Goal: Task Accomplishment & Management: Manage account settings

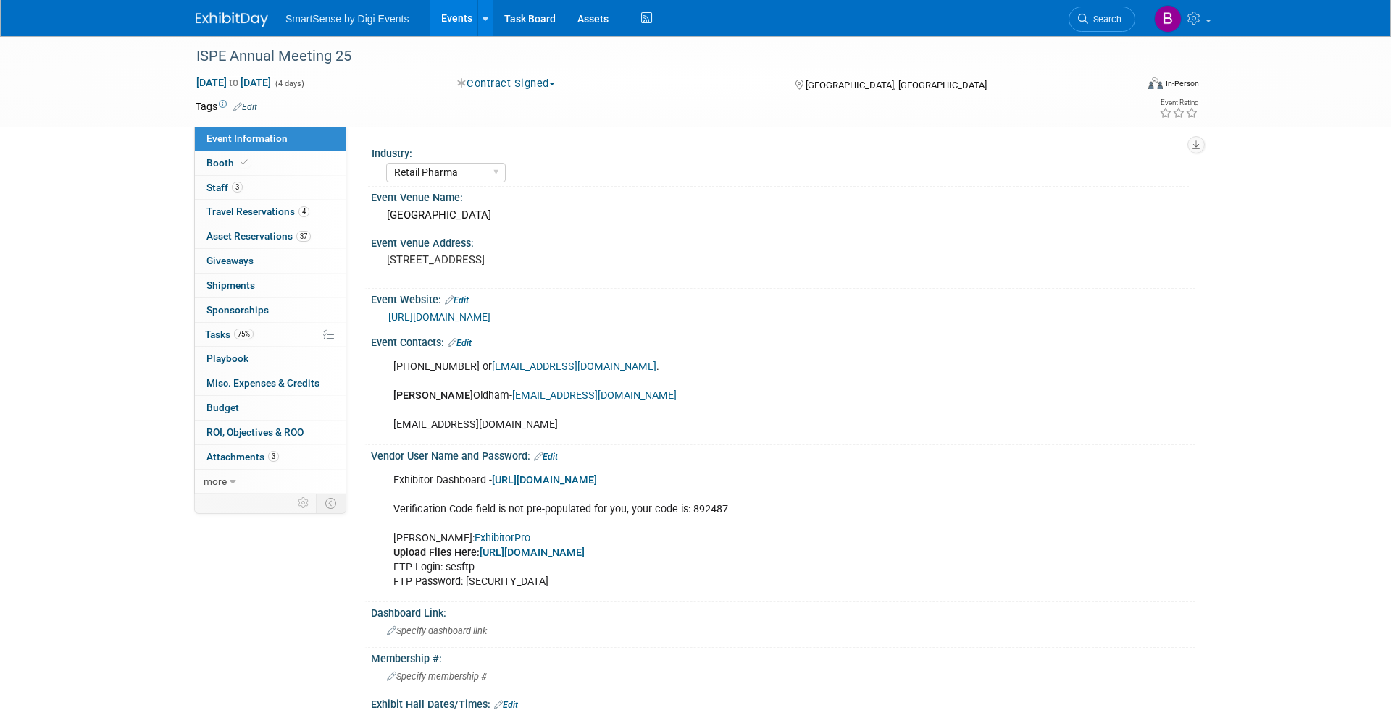
select select "Retail Pharma"
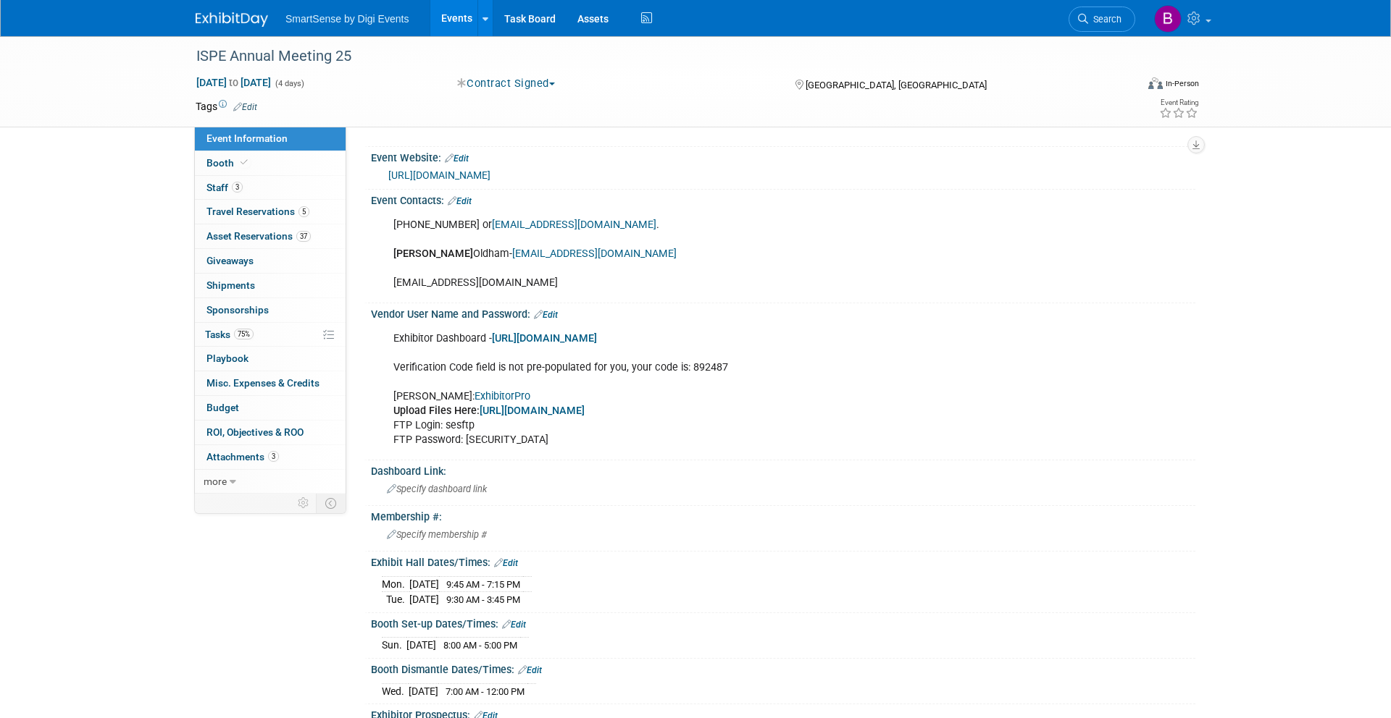
scroll to position [147, 0]
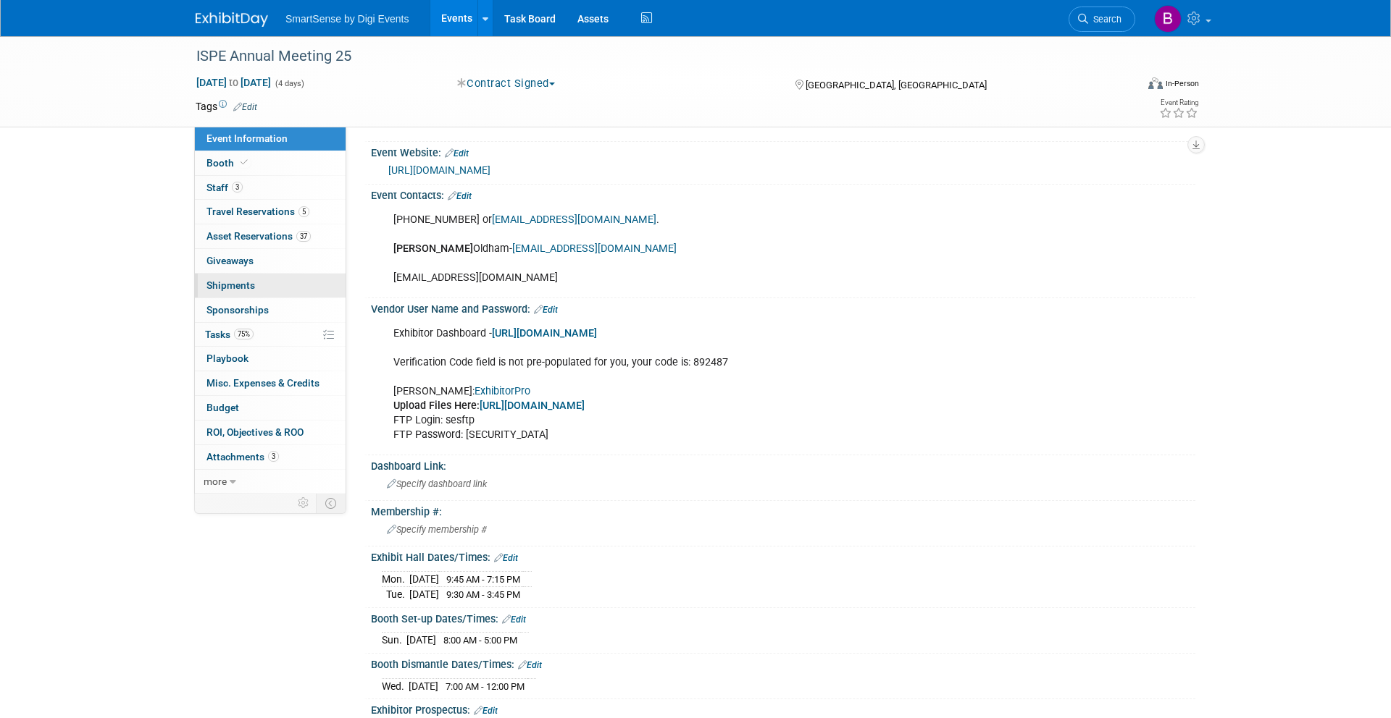
click at [261, 281] on link "0 Shipments 0" at bounding box center [270, 286] width 151 height 24
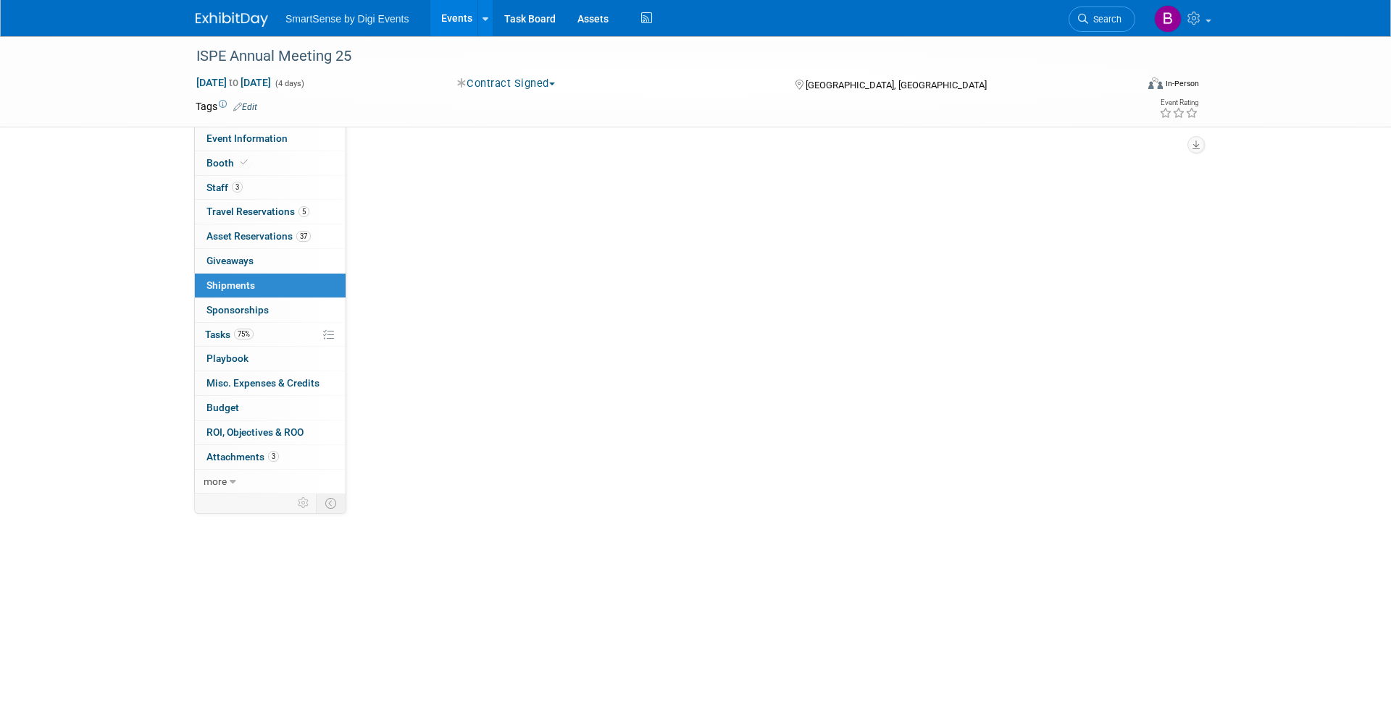
scroll to position [0, 0]
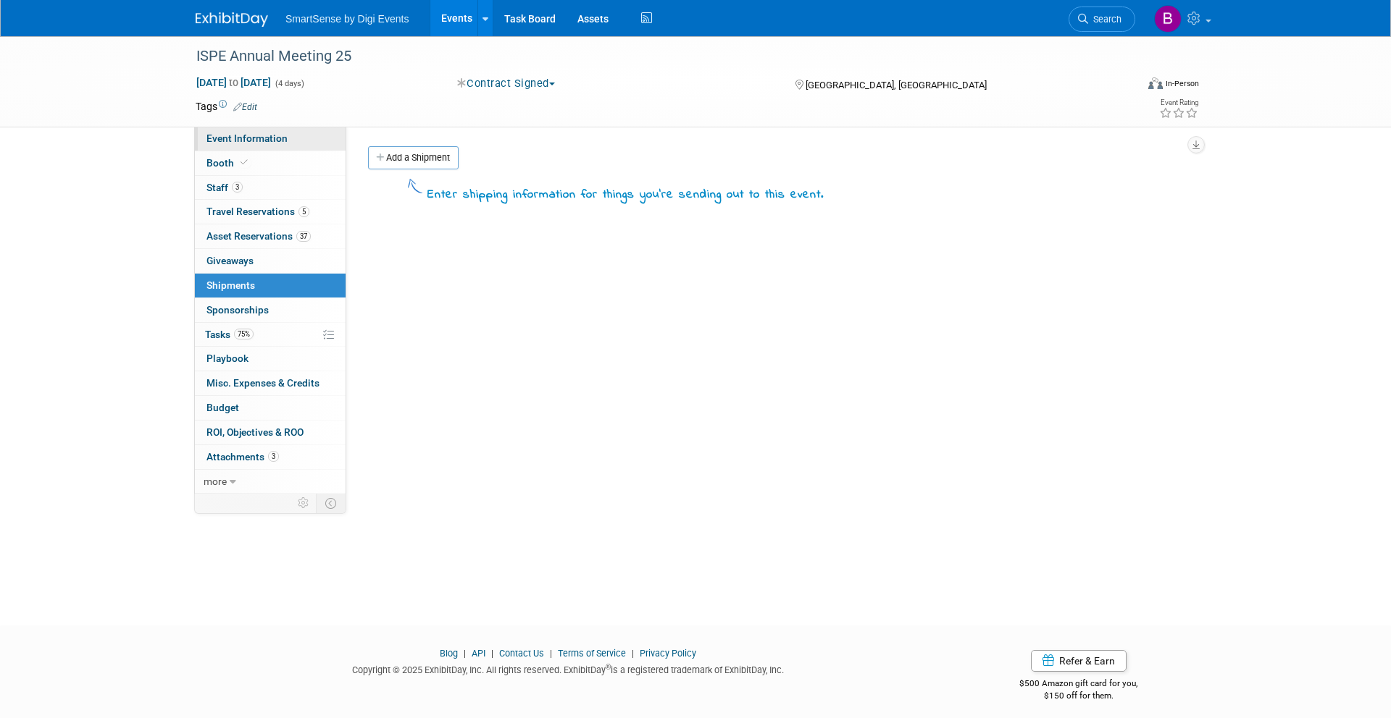
click at [285, 137] on link "Event Information" at bounding box center [270, 139] width 151 height 24
select select "Retail Pharma"
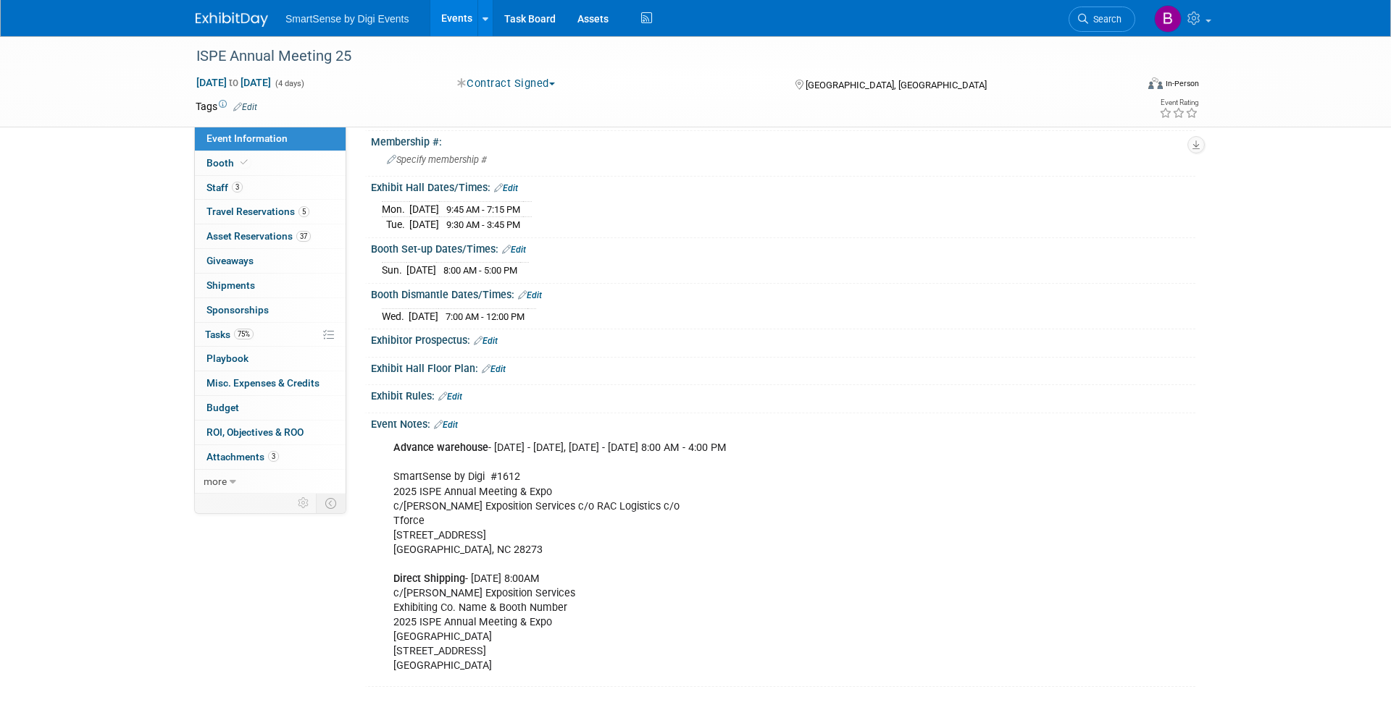
scroll to position [493, 0]
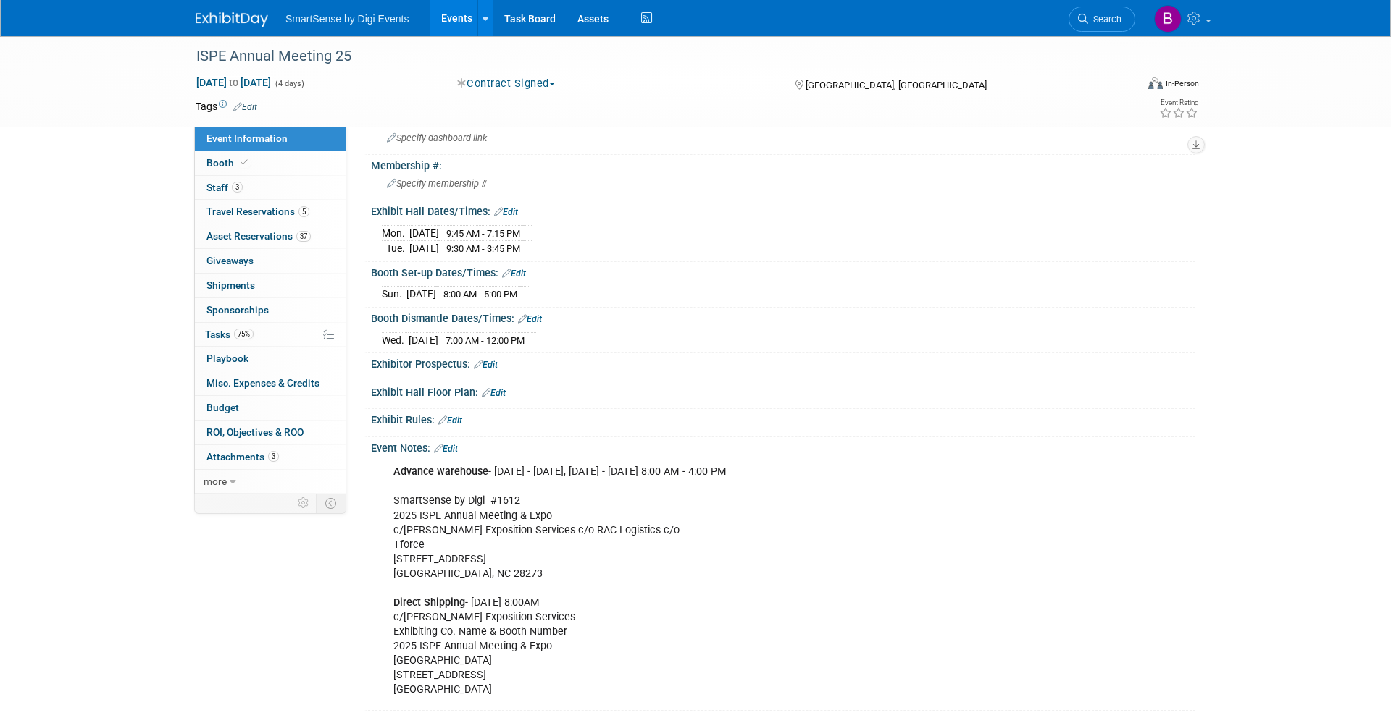
click at [248, 12] on img at bounding box center [232, 19] width 72 height 14
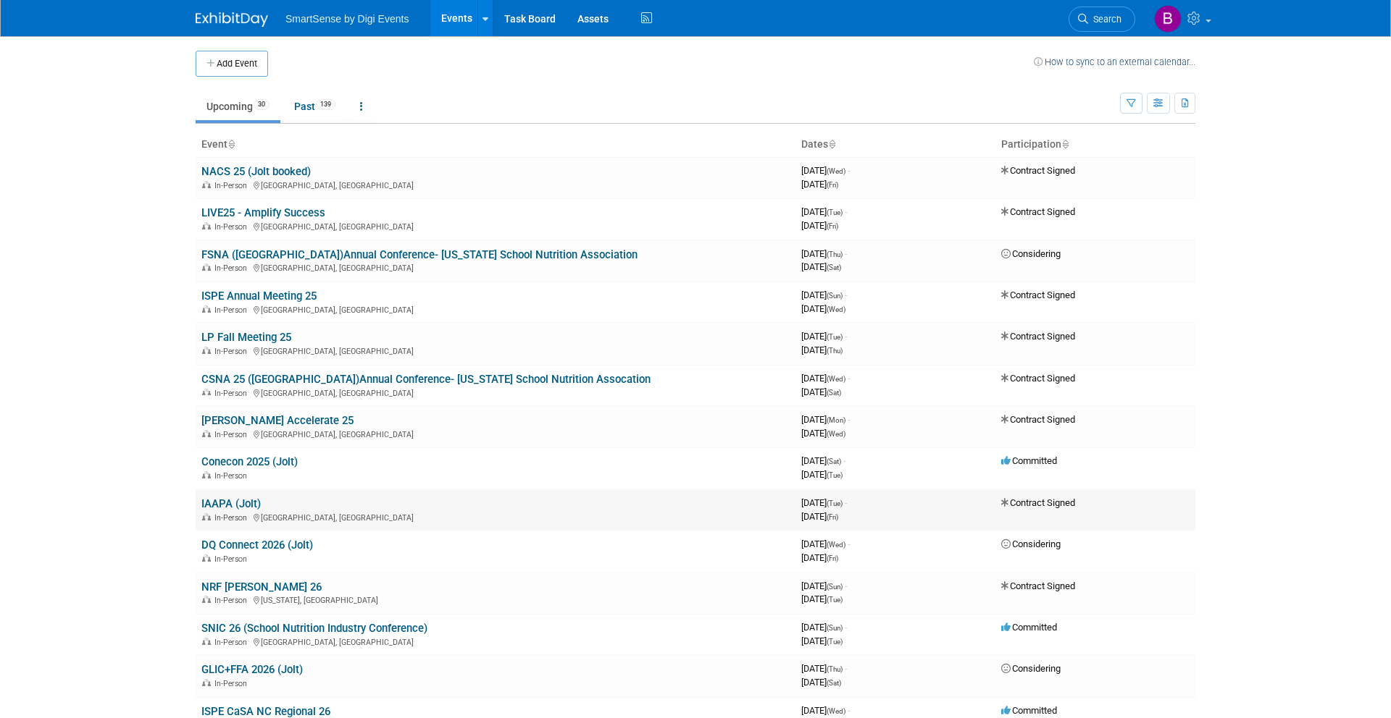
click at [237, 502] on link "IAAPA (Jolt)" at bounding box center [230, 504] width 59 height 13
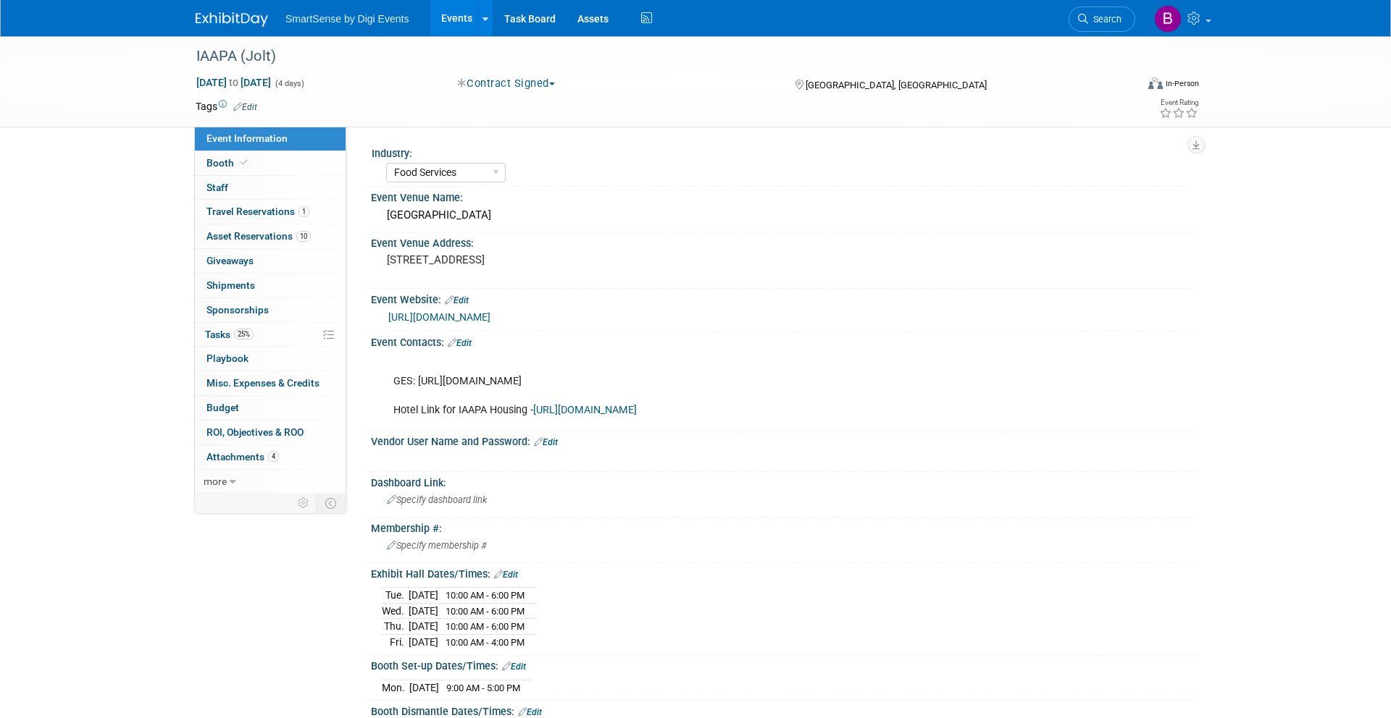
select select "Food Services"
click at [248, 16] on img at bounding box center [232, 19] width 72 height 14
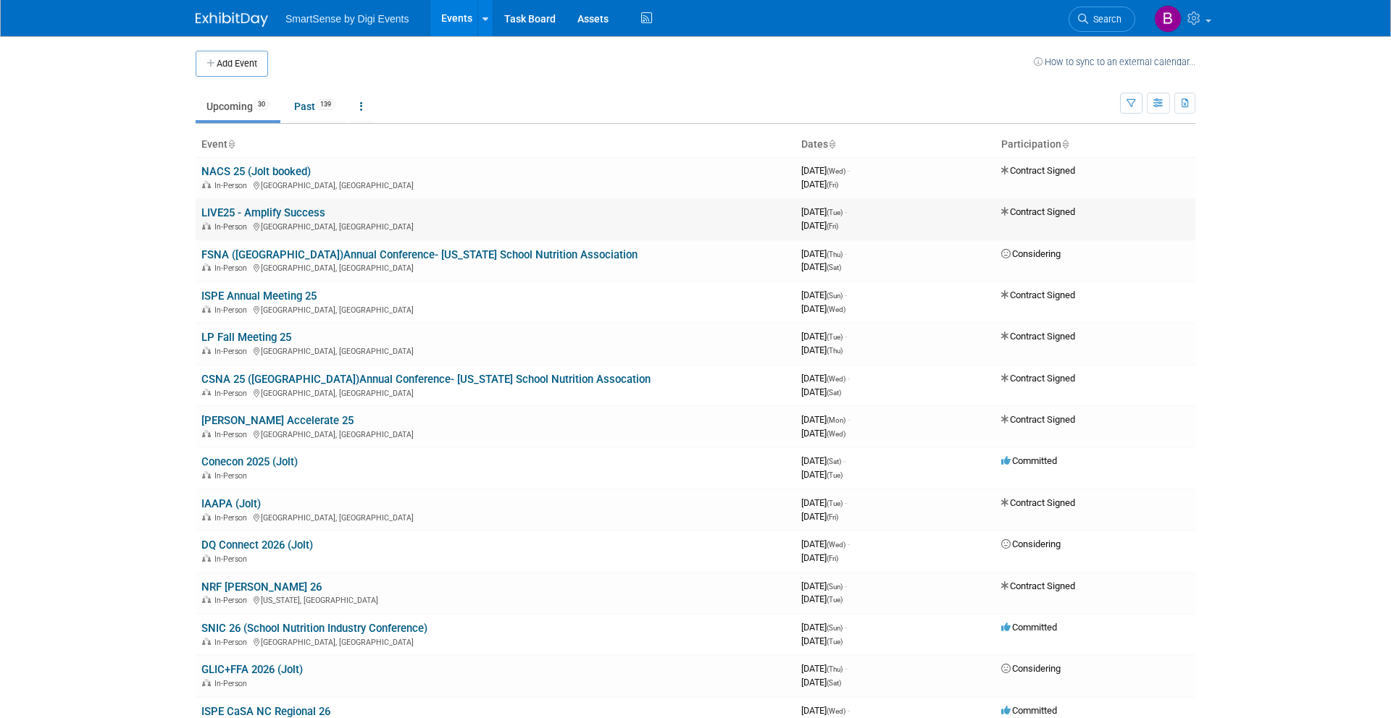
click at [246, 211] on link "LIVE25 - Amplify Success" at bounding box center [263, 212] width 124 height 13
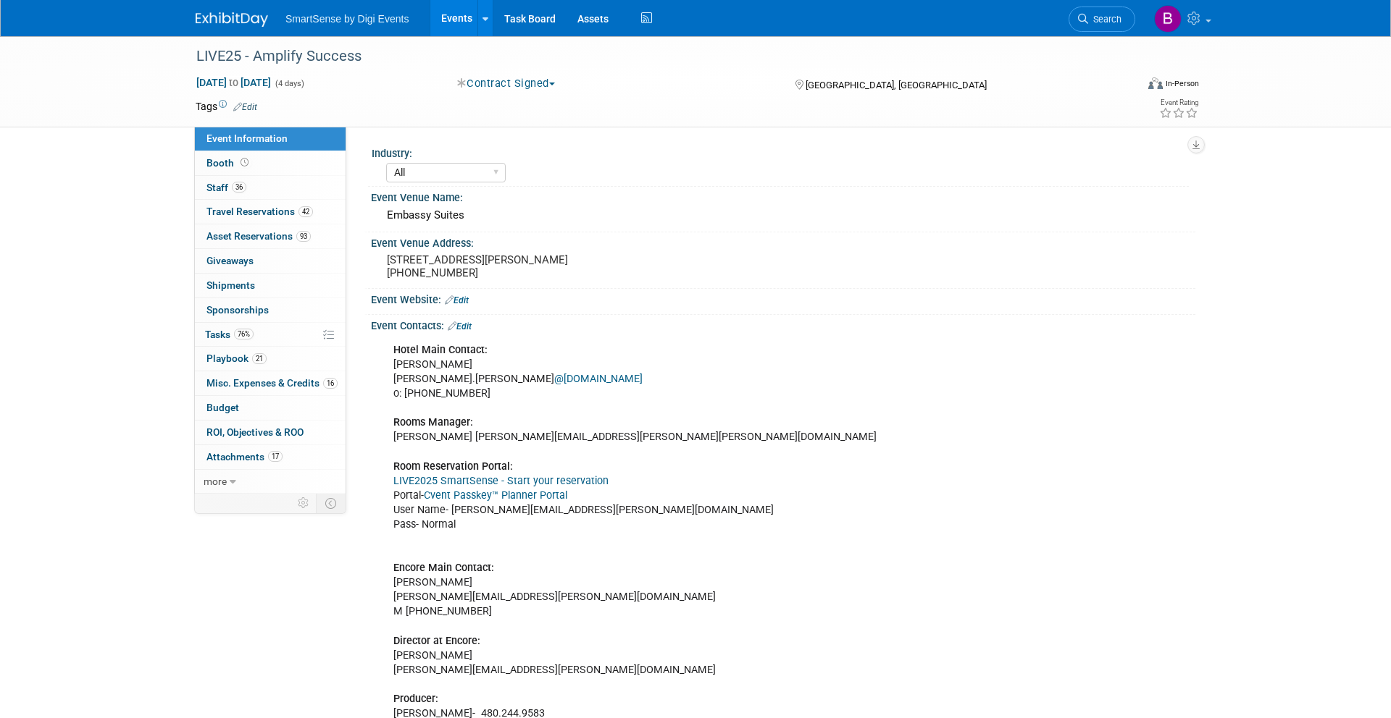
select select "All"
click at [267, 214] on span "Travel Reservations 42" at bounding box center [259, 212] width 106 height 12
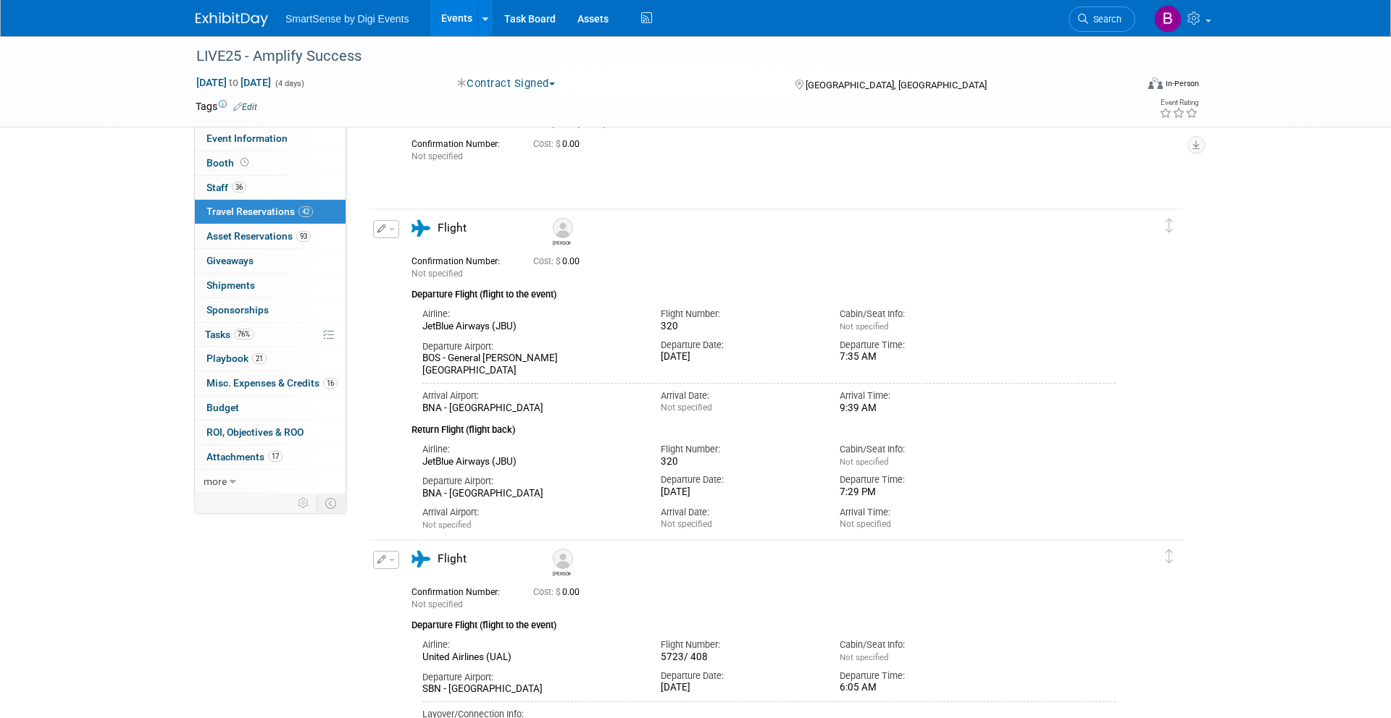
scroll to position [7626, 0]
click at [234, 18] on img at bounding box center [232, 19] width 72 height 14
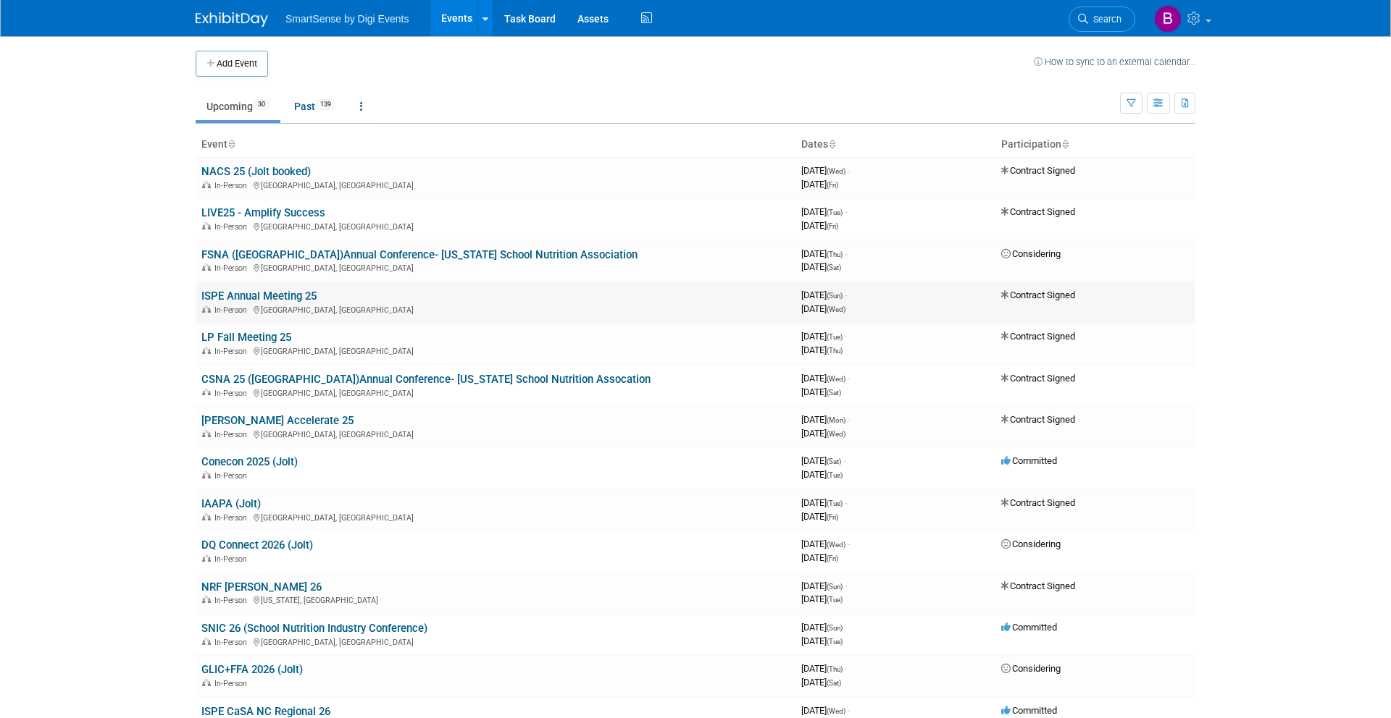
click at [262, 297] on link "ISPE Annual Meeting 25" at bounding box center [258, 296] width 115 height 13
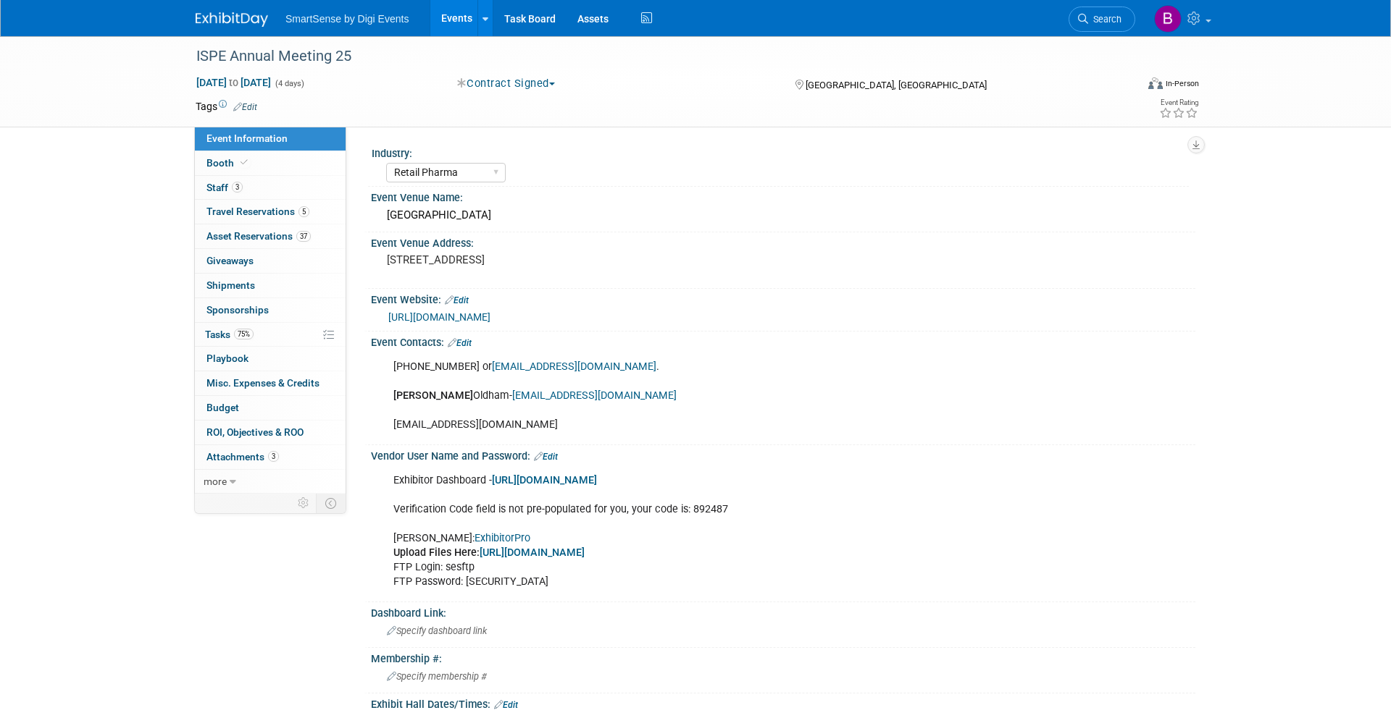
select select "Retail Pharma"
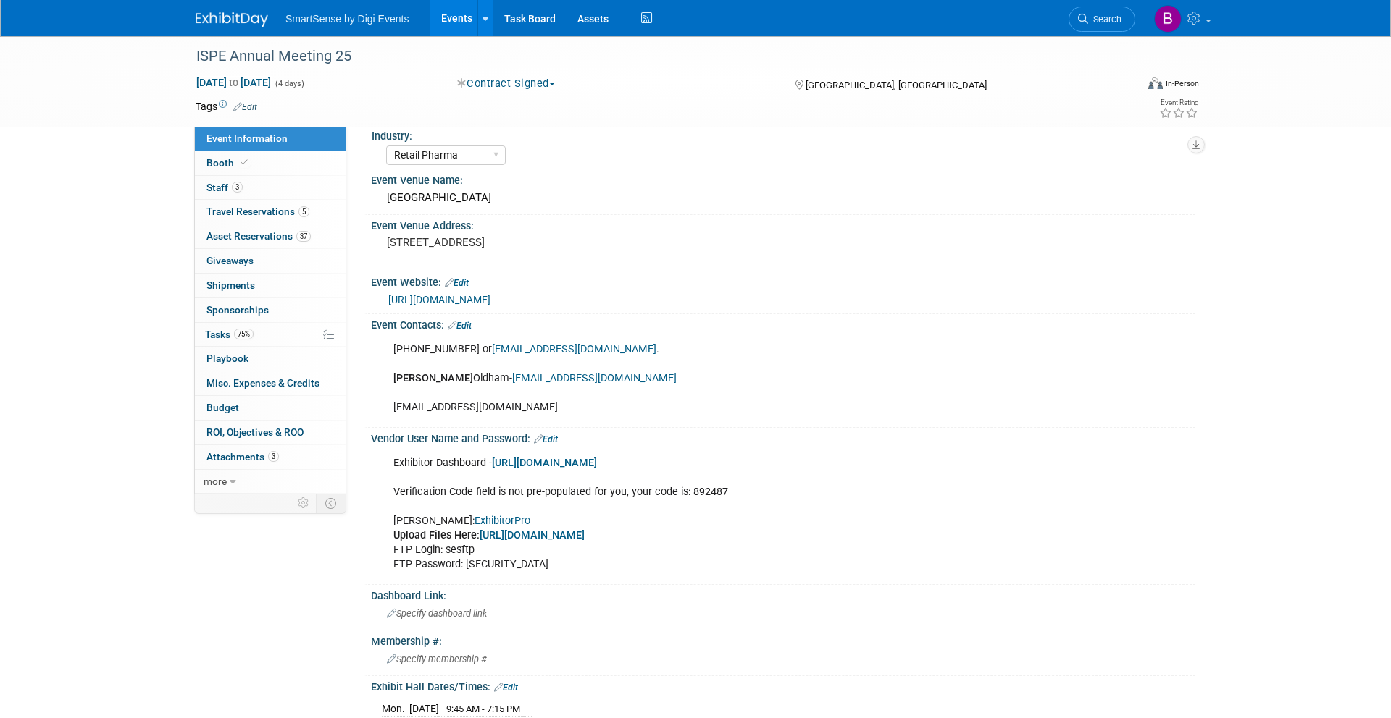
scroll to position [20, 0]
click at [490, 297] on link "[URL][DOMAIN_NAME]" at bounding box center [439, 298] width 102 height 12
click at [260, 217] on link "5 Travel Reservations 5" at bounding box center [270, 212] width 151 height 24
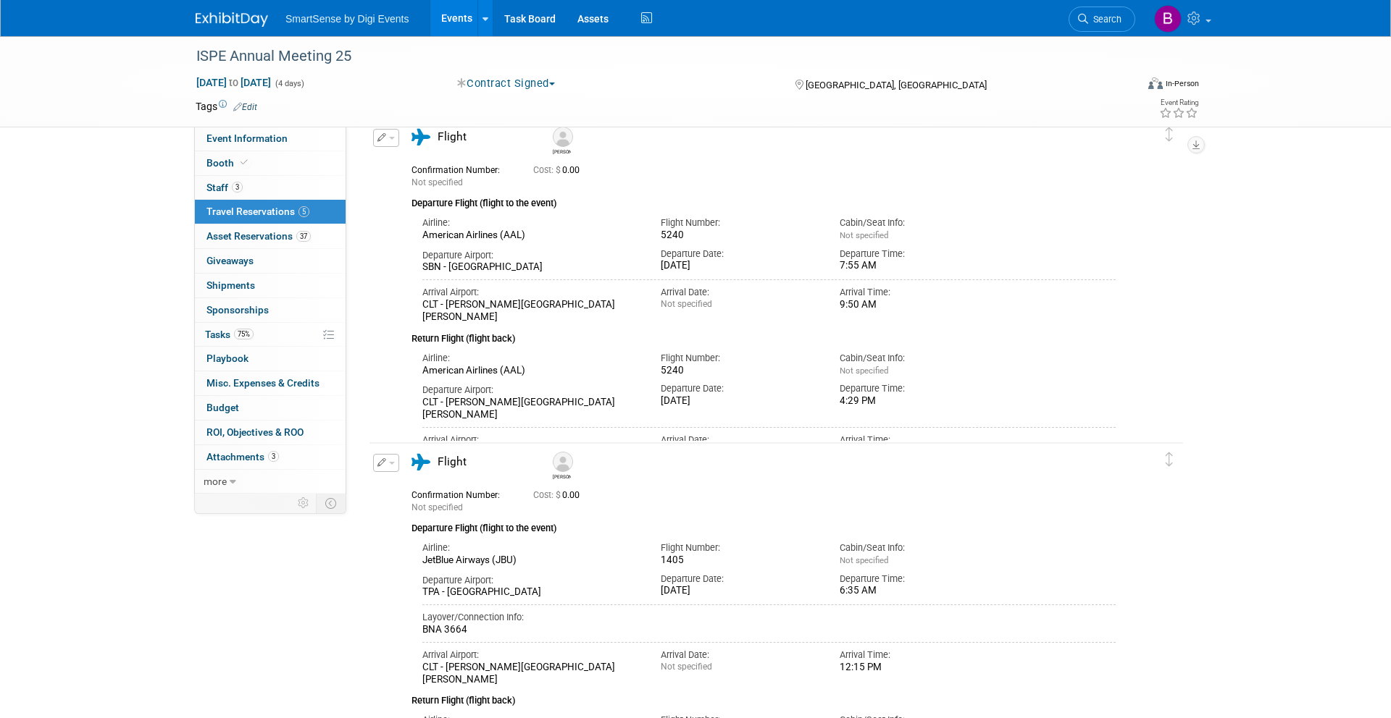
scroll to position [0, 0]
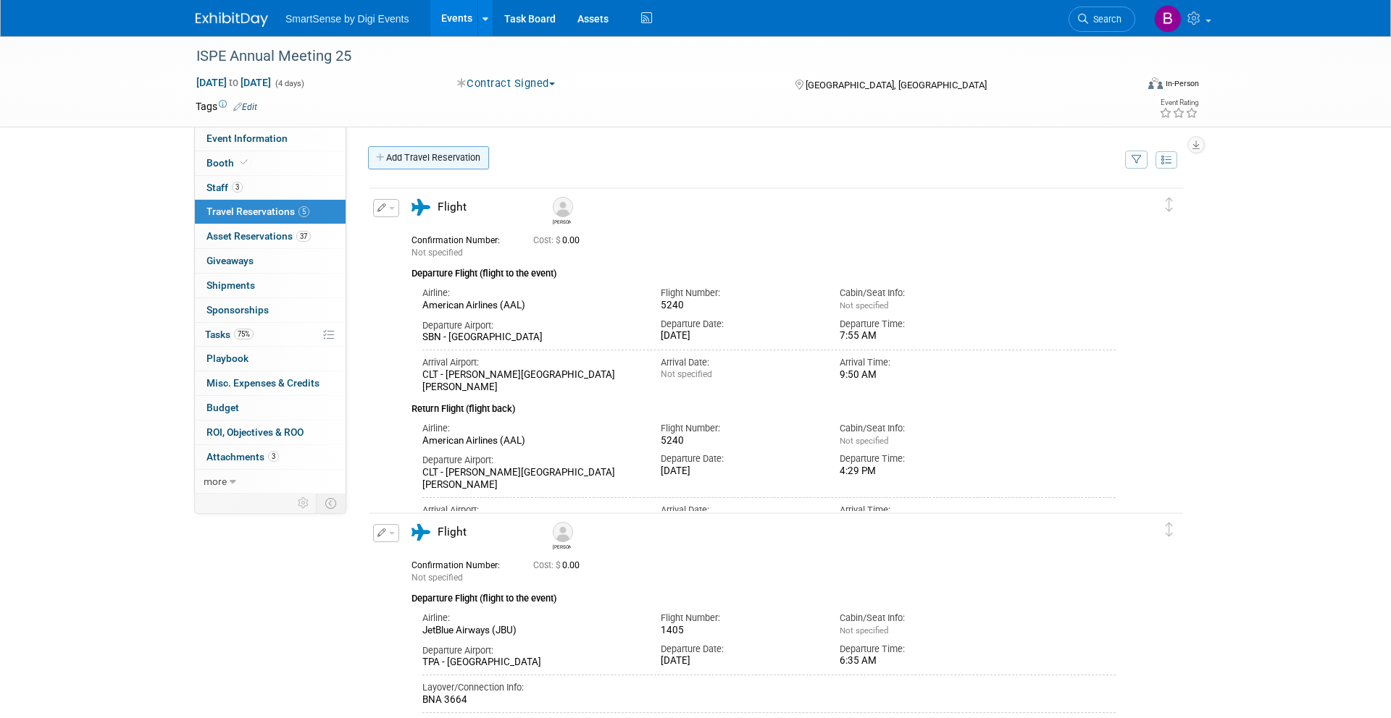
click at [423, 164] on link "Add Travel Reservation" at bounding box center [428, 157] width 121 height 23
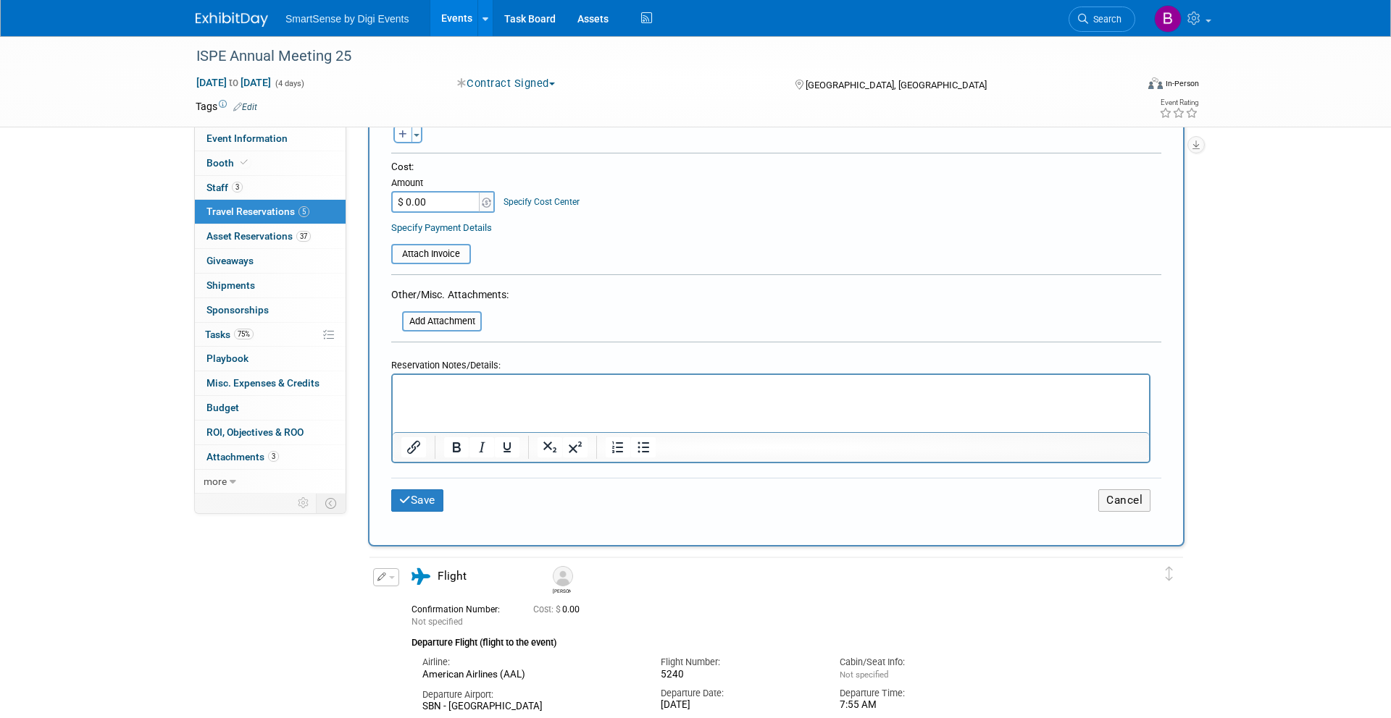
scroll to position [879, 0]
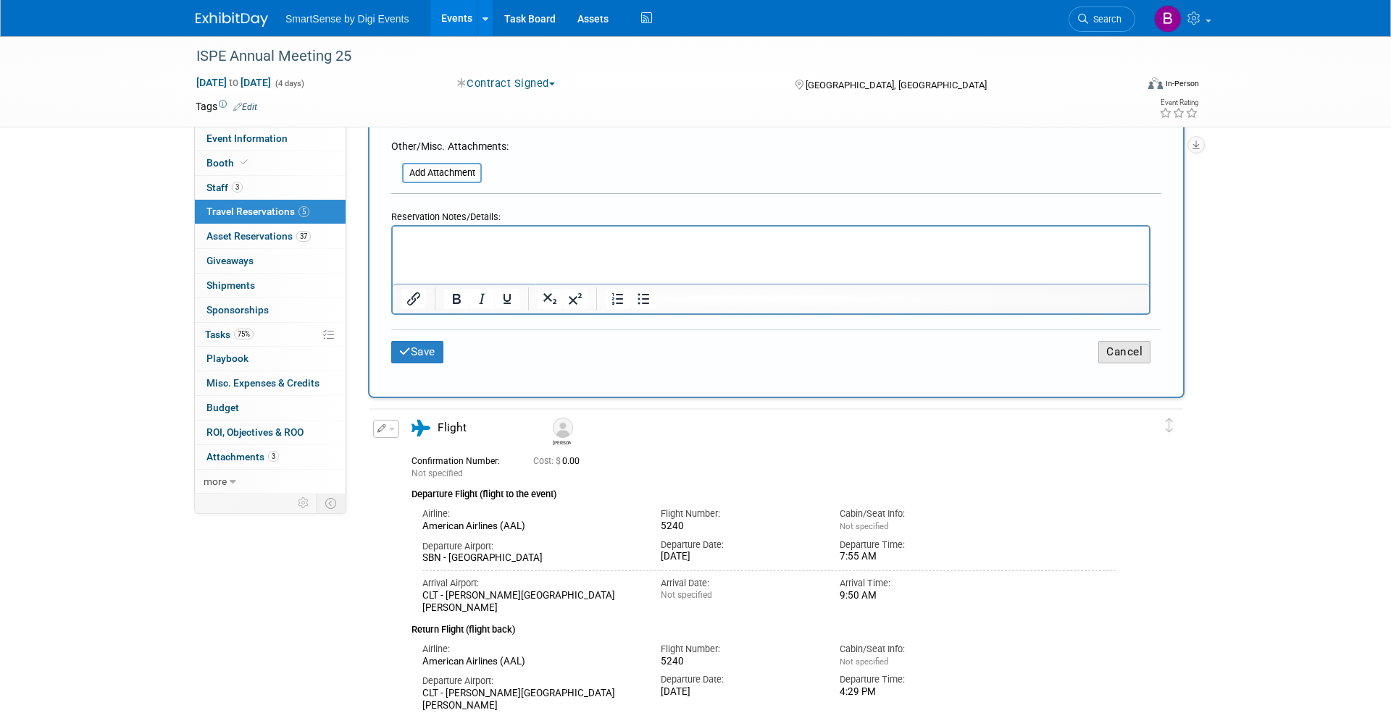
click at [1115, 356] on button "Cancel" at bounding box center [1124, 352] width 52 height 22
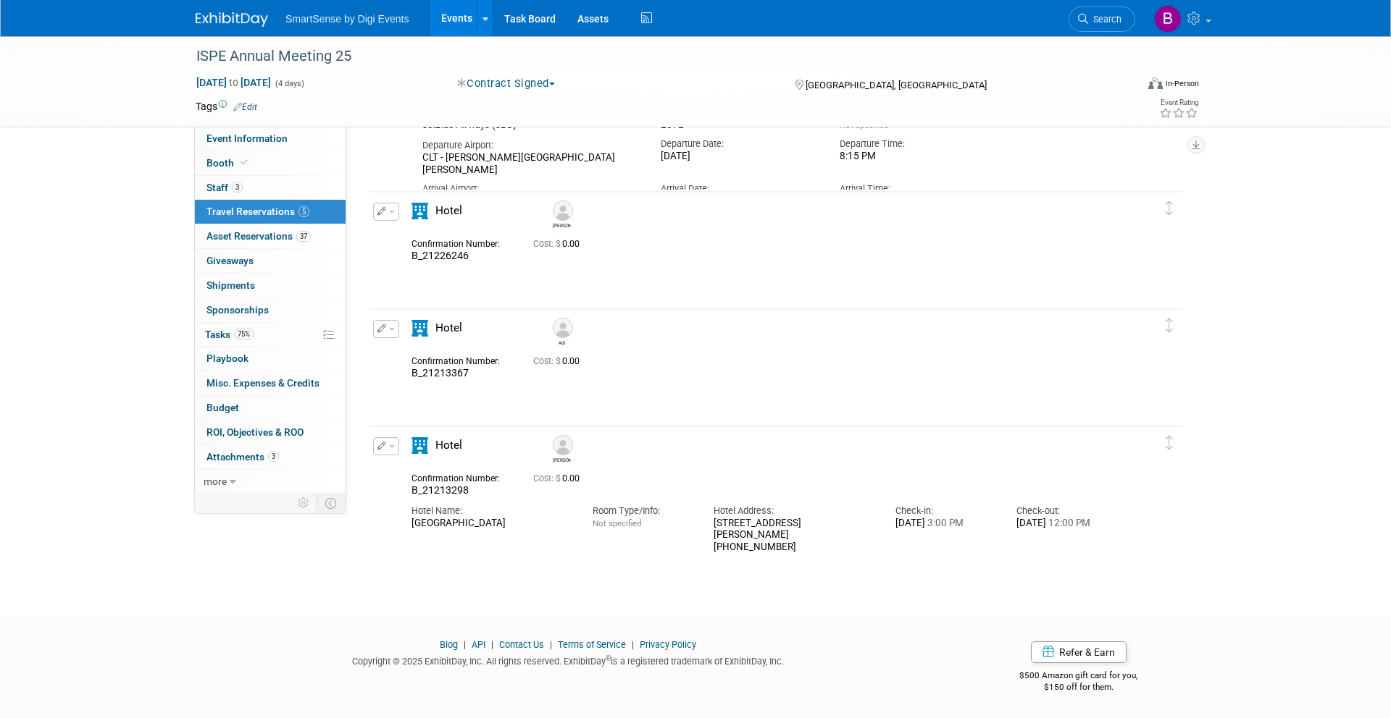
scroll to position [0, 0]
